Goal: Find contact information: Find contact information

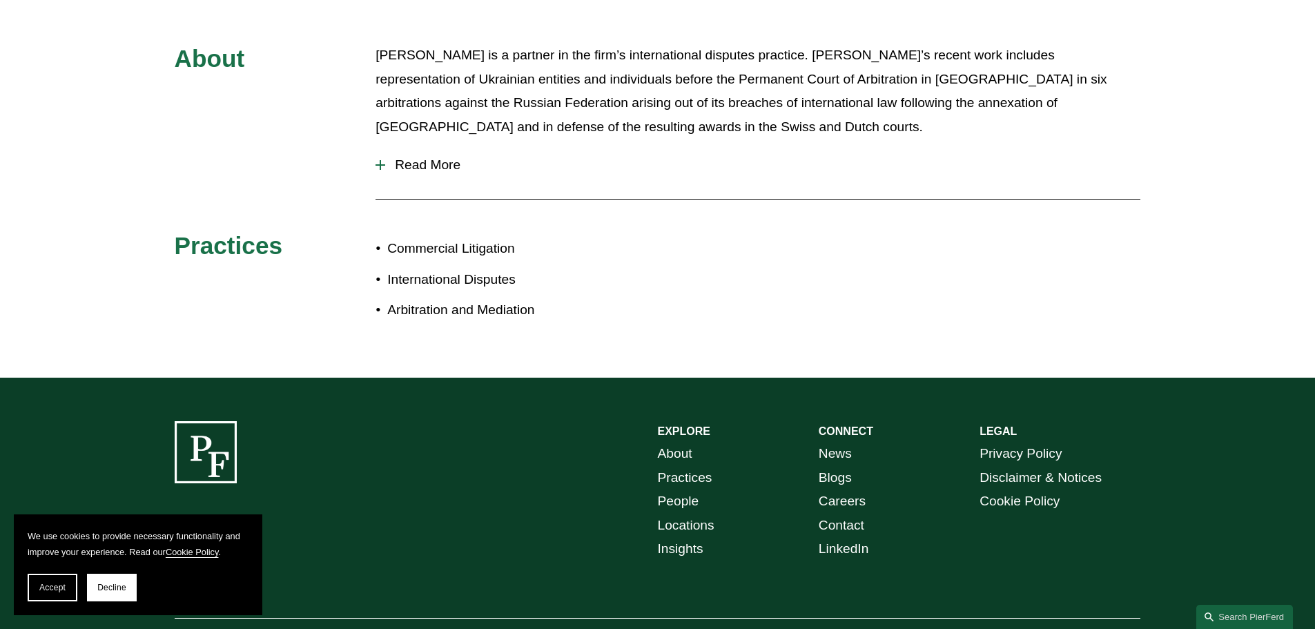
scroll to position [723, 0]
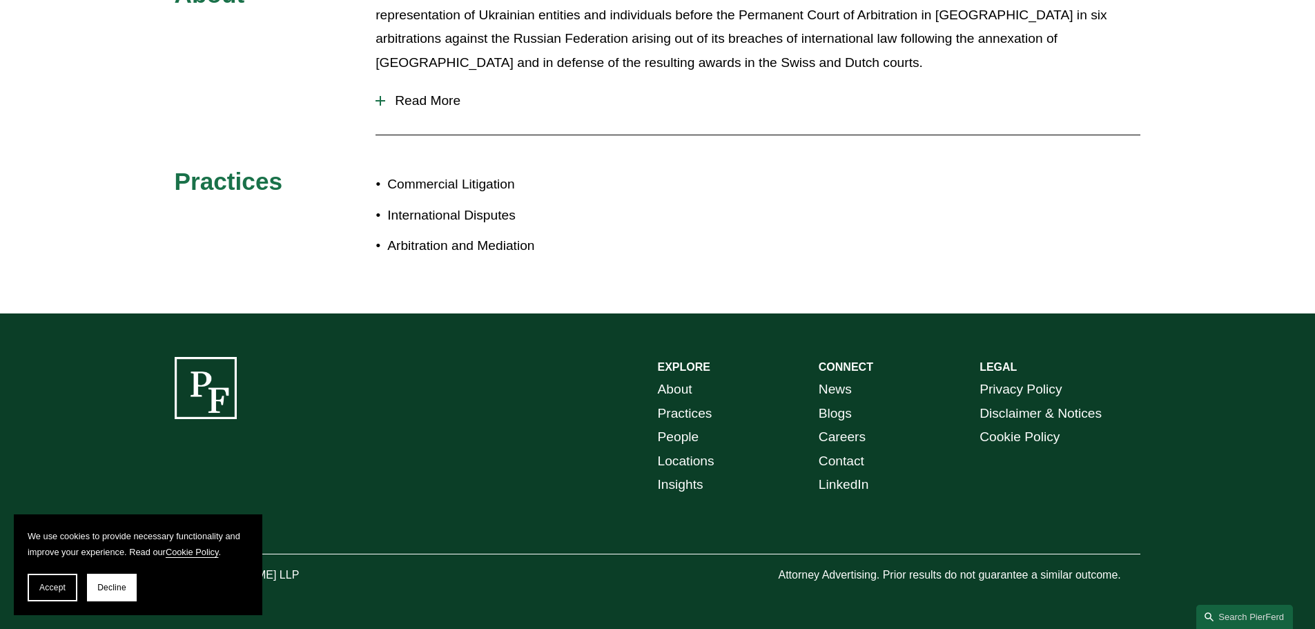
drag, startPoint x: 700, startPoint y: 462, endPoint x: 709, endPoint y: 461, distance: 8.3
click at [700, 462] on link "Locations" at bounding box center [686, 461] width 57 height 24
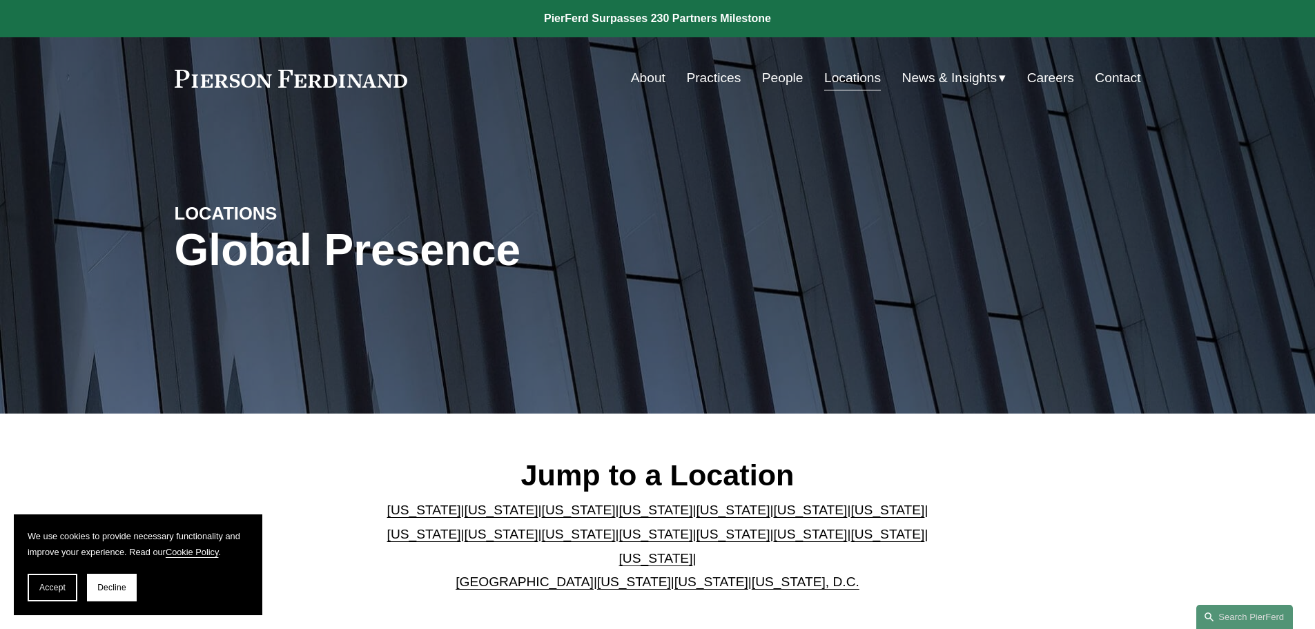
click at [778, 574] on link "Washington, D.C." at bounding box center [806, 581] width 108 height 14
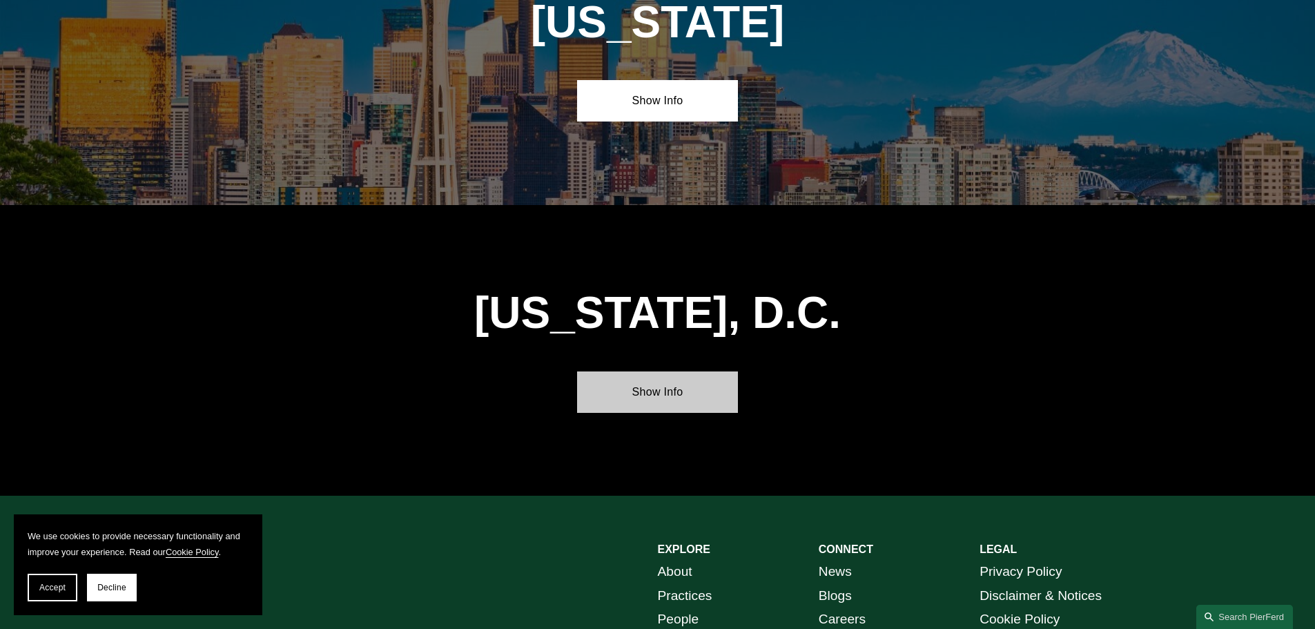
scroll to position [5838, 0]
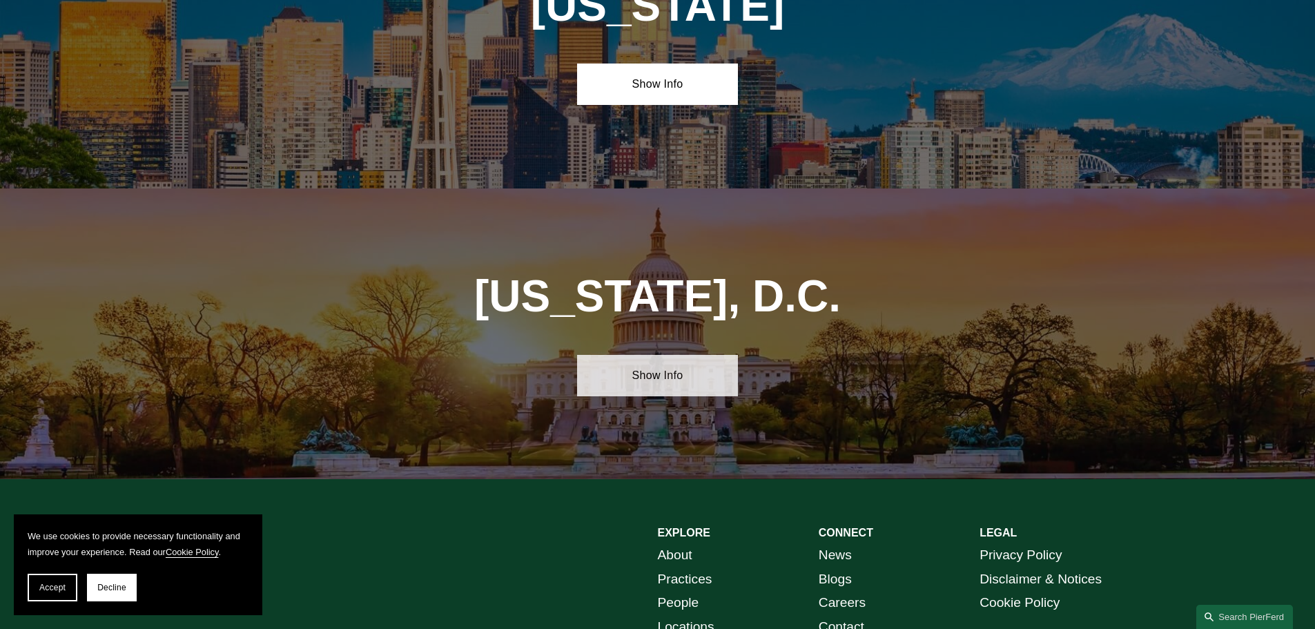
click at [655, 355] on link "Show Info" at bounding box center [657, 375] width 161 height 41
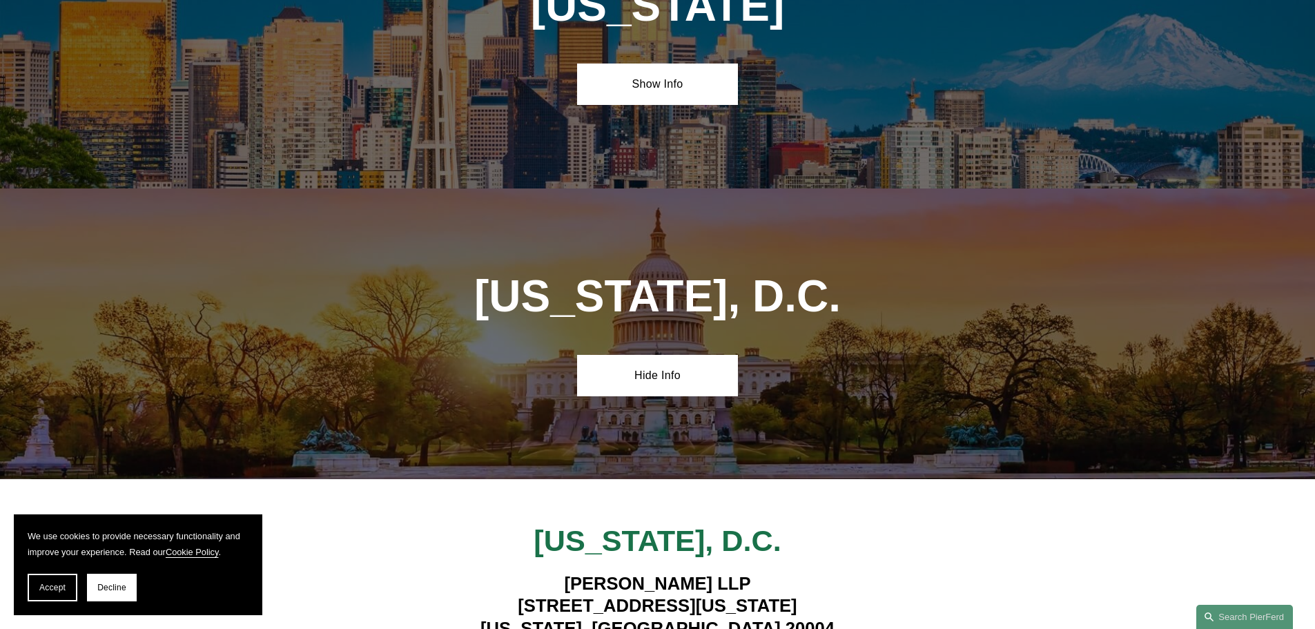
drag, startPoint x: 494, startPoint y: 440, endPoint x: 813, endPoint y: 434, distance: 318.9
click at [813, 572] on h4 "Pierson Ferdinand LLP 601 Pennsylvania Ave NW, Suite 900 Washington, DC 20004" at bounding box center [657, 605] width 564 height 67
